Goal: Use online tool/utility: Utilize a website feature to perform a specific function

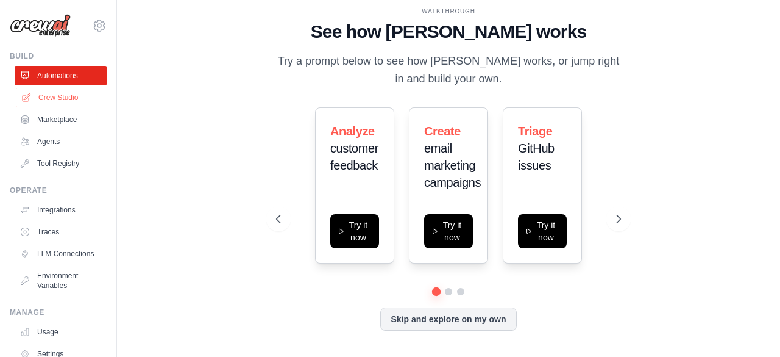
click at [52, 98] on link "Crew Studio" at bounding box center [62, 98] width 92 height 20
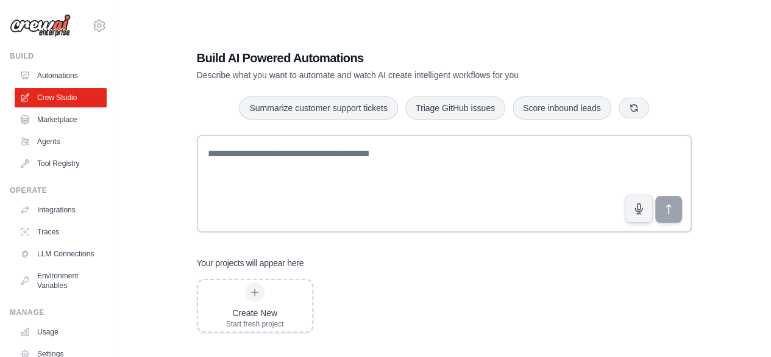
scroll to position [24, 0]
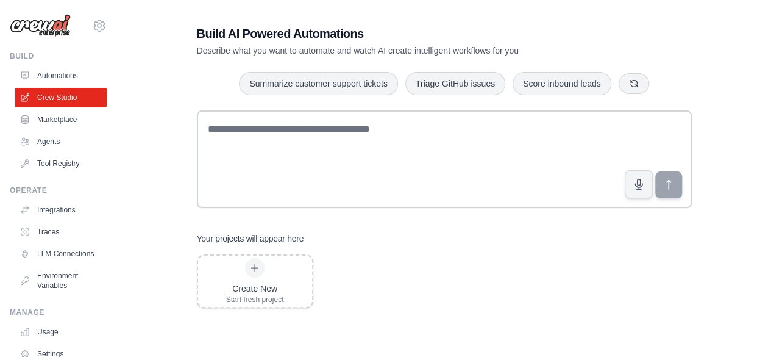
click at [750, 244] on div "Build AI Powered Automations Describe what you want to automate and watch AI cr…" at bounding box center [444, 166] width 615 height 357
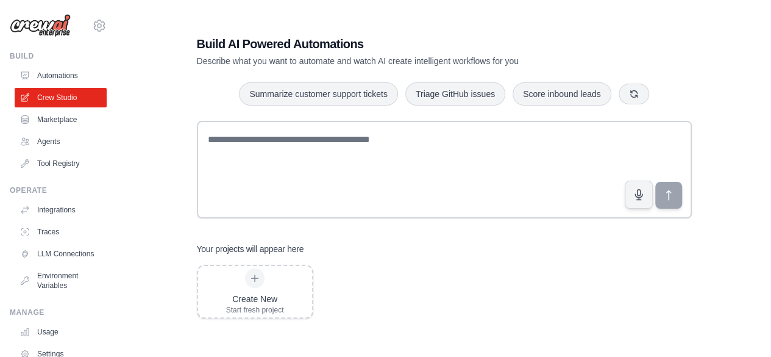
scroll to position [10, 0]
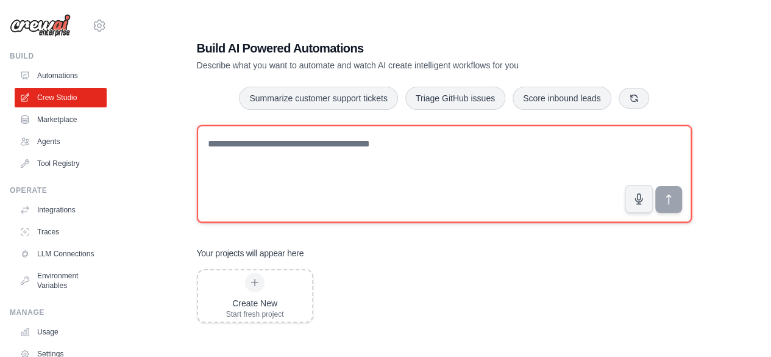
click at [288, 156] on textarea at bounding box center [444, 174] width 495 height 98
click at [432, 152] on textarea at bounding box center [444, 174] width 495 height 98
paste textarea "**********"
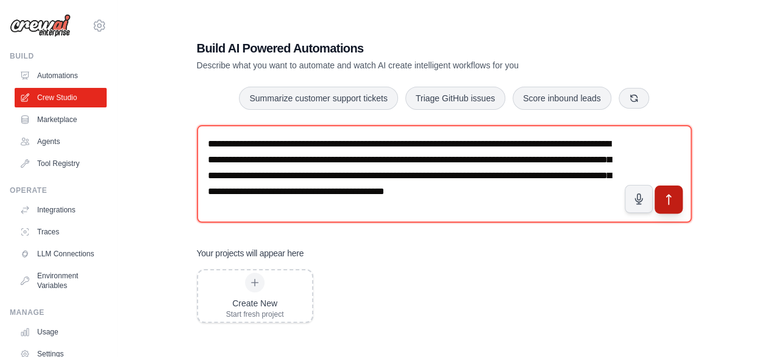
type textarea "**********"
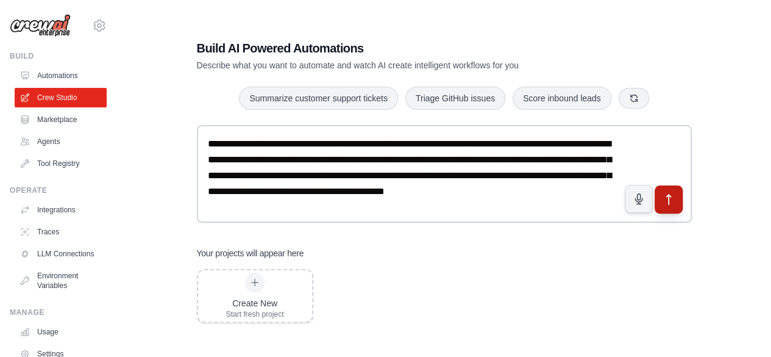
click at [669, 209] on button "submit" at bounding box center [668, 199] width 28 height 28
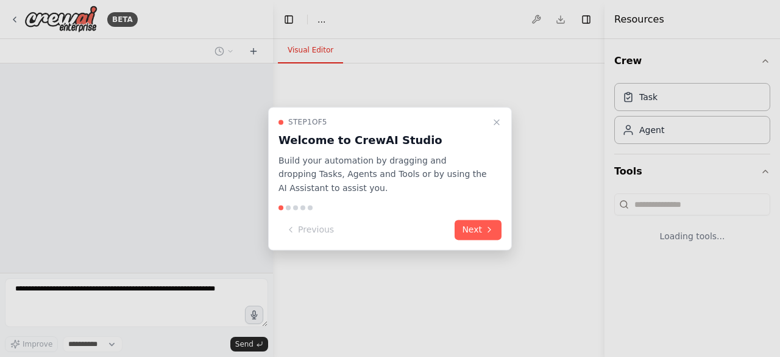
select select "****"
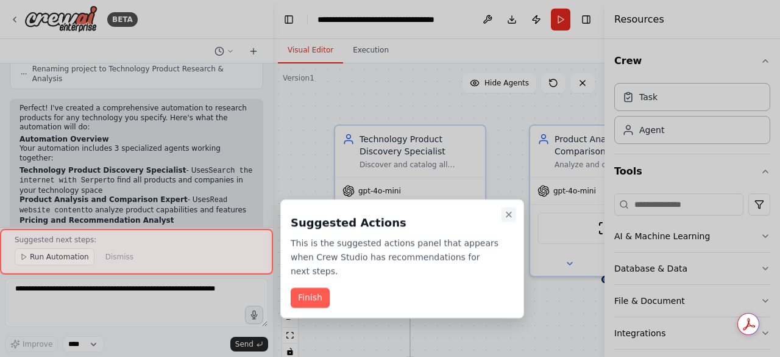
click at [511, 212] on icon "Close walkthrough" at bounding box center [509, 215] width 10 height 10
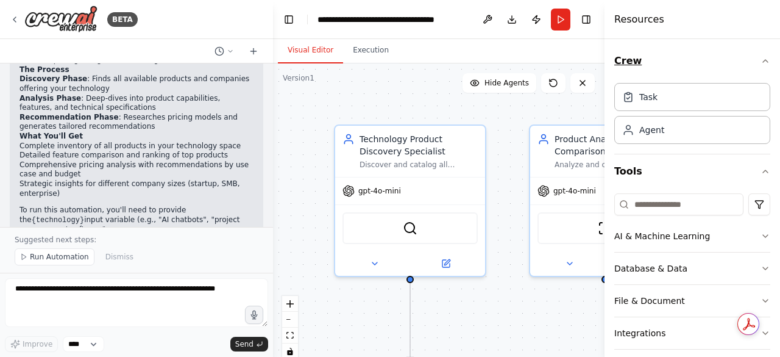
scroll to position [865, 0]
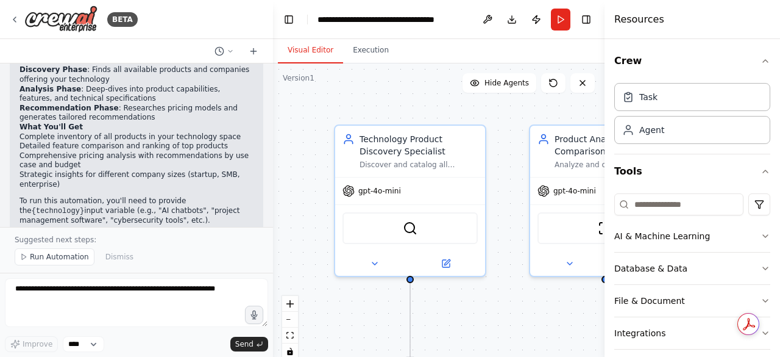
click at [524, 296] on div ".deletable-edge-delete-btn { width: 20px; height: 20px; border: 0px solid #ffff…" at bounding box center [439, 215] width 332 height 305
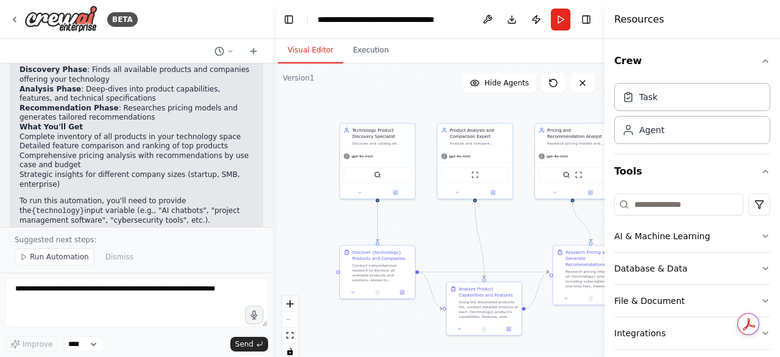
drag, startPoint x: 405, startPoint y: 226, endPoint x: 315, endPoint y: 138, distance: 125.5
click at [315, 138] on div ".deletable-edge-delete-btn { width: 20px; height: 20px; border: 0px solid #ffff…" at bounding box center [439, 215] width 332 height 305
click at [321, 176] on div ".deletable-edge-delete-btn { width: 20px; height: 20px; border: 0px solid #ffff…" at bounding box center [439, 215] width 332 height 305
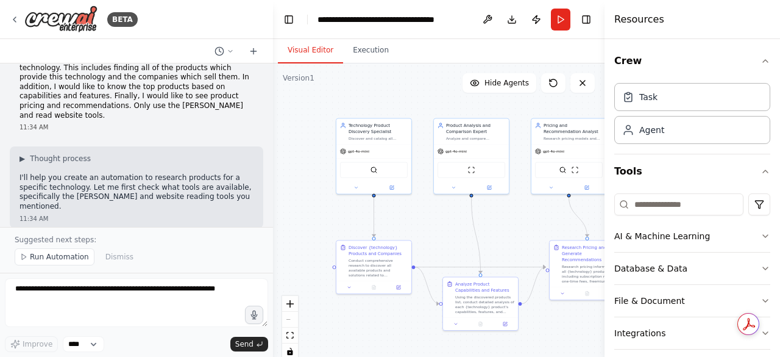
scroll to position [0, 0]
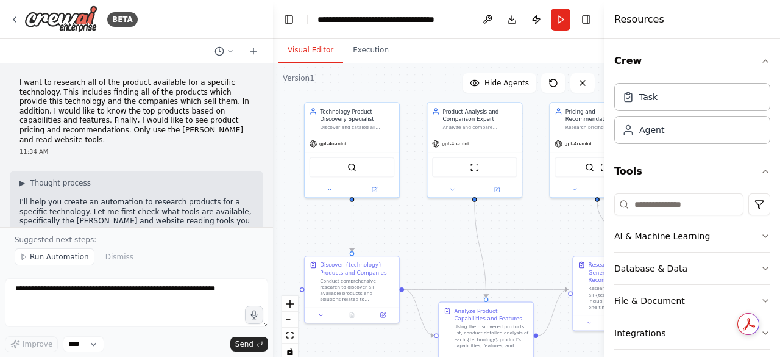
drag, startPoint x: 469, startPoint y: 215, endPoint x: 445, endPoint y: 215, distance: 24.4
click at [445, 215] on div ".deletable-edge-delete-btn { width: 20px; height: 20px; border: 0px solid #ffff…" at bounding box center [439, 215] width 332 height 305
click at [168, 101] on p "I want to research all of the product available for a specific technology. This…" at bounding box center [137, 111] width 234 height 66
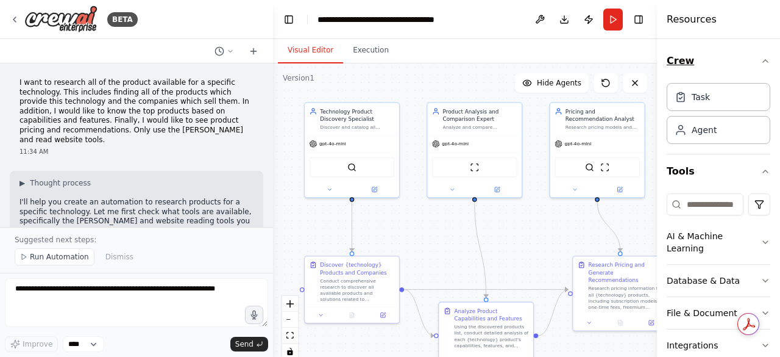
drag, startPoint x: 605, startPoint y: 57, endPoint x: 750, endPoint y: 73, distance: 145.3
click at [750, 73] on div "Resources Crew Task Agent Tools AI & Machine Learning Database & Data File & Do…" at bounding box center [718, 178] width 123 height 357
click at [467, 129] on div "Analyze and compare {technology} products based on their capabilities, features…" at bounding box center [480, 126] width 74 height 6
click at [750, 76] on button "Crew" at bounding box center [719, 61] width 104 height 34
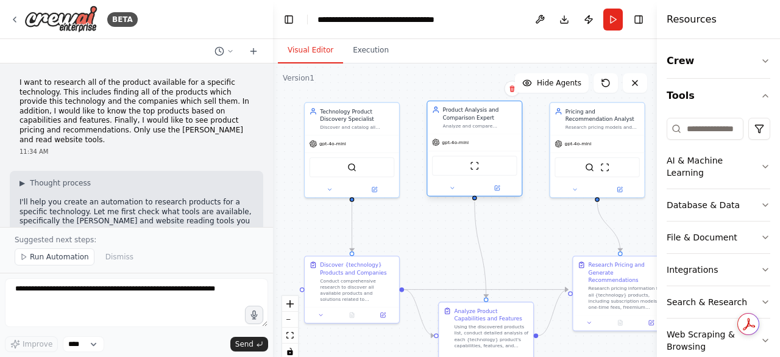
click at [466, 129] on div "Product Analysis and Comparison Expert Analyze and compare {technology} product…" at bounding box center [474, 117] width 94 height 32
click at [368, 53] on button "Execution" at bounding box center [370, 51] width 55 height 26
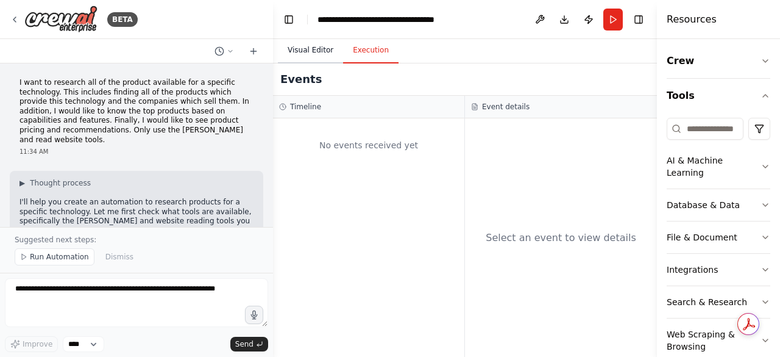
drag, startPoint x: 368, startPoint y: 53, endPoint x: 336, endPoint y: 48, distance: 32.7
click at [336, 48] on div "Visual Editor Execution" at bounding box center [338, 51] width 121 height 24
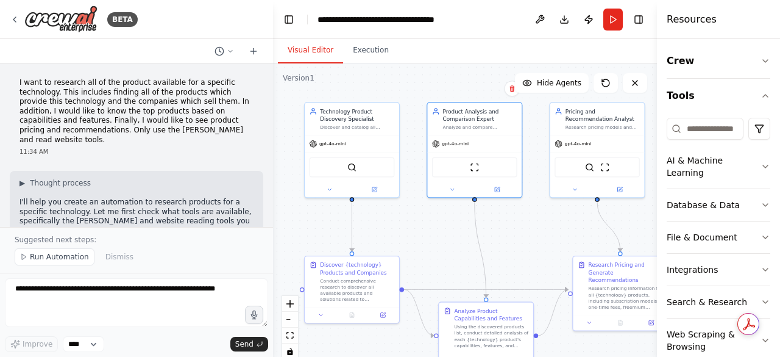
click at [327, 50] on button "Visual Editor" at bounding box center [310, 51] width 65 height 26
click at [480, 173] on div "ScrapeWebsiteTool" at bounding box center [474, 165] width 85 height 20
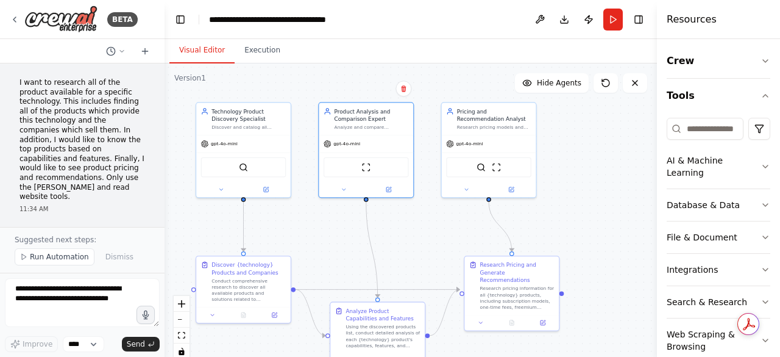
drag, startPoint x: 269, startPoint y: 238, endPoint x: 164, endPoint y: 227, distance: 105.4
click at [164, 227] on div "BETA I want to research all of the product available for a specific technology.…" at bounding box center [390, 178] width 780 height 357
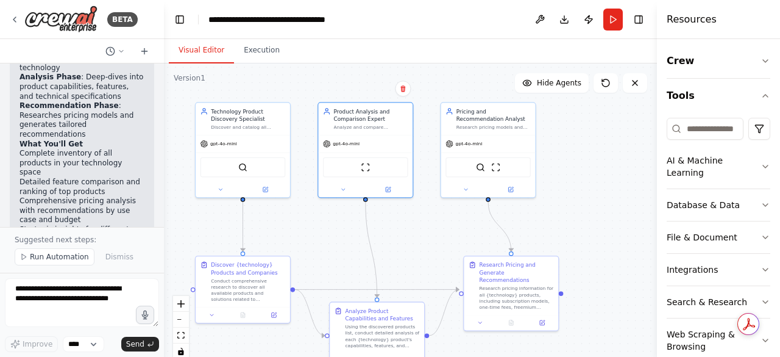
scroll to position [1194, 0]
